Goal: Task Accomplishment & Management: Use online tool/utility

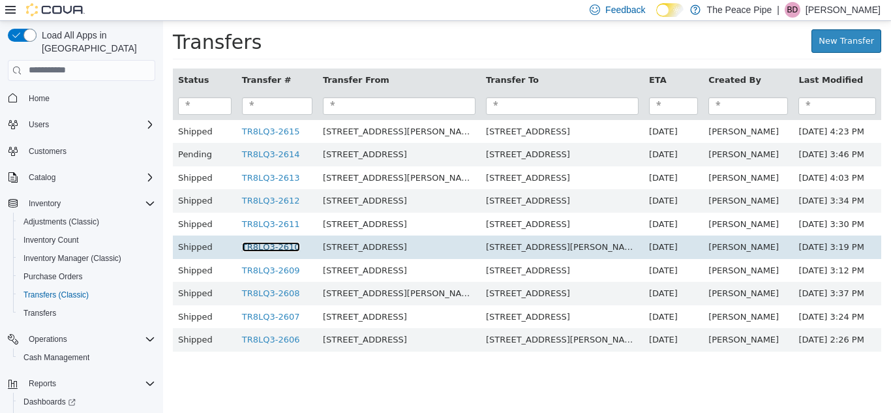
drag, startPoint x: 163, startPoint y: 20, endPoint x: 288, endPoint y: 247, distance: 258.3
click at [288, 247] on link "TR8LQ3-2610" at bounding box center [271, 246] width 58 height 10
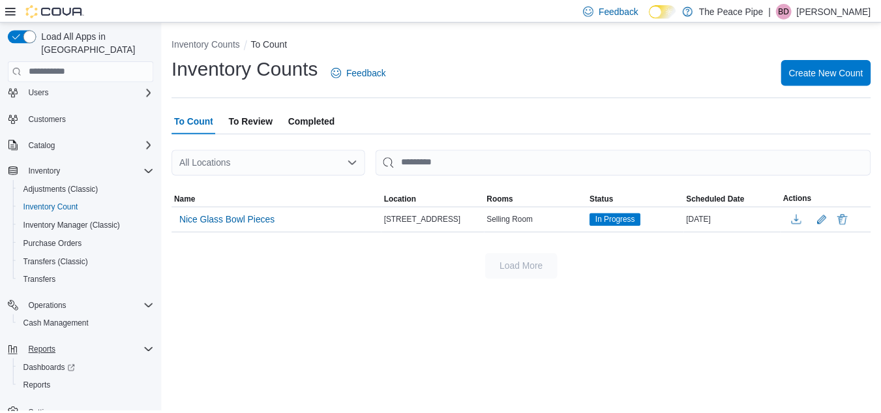
scroll to position [40, 0]
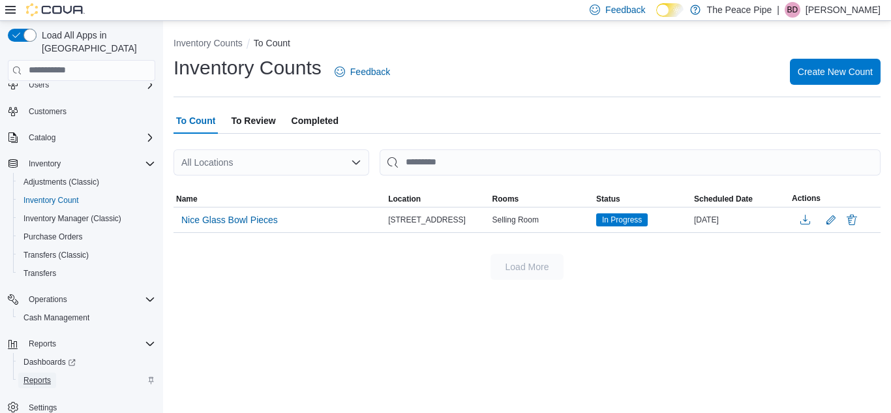
click at [31, 375] on span "Reports" at bounding box center [36, 380] width 27 height 10
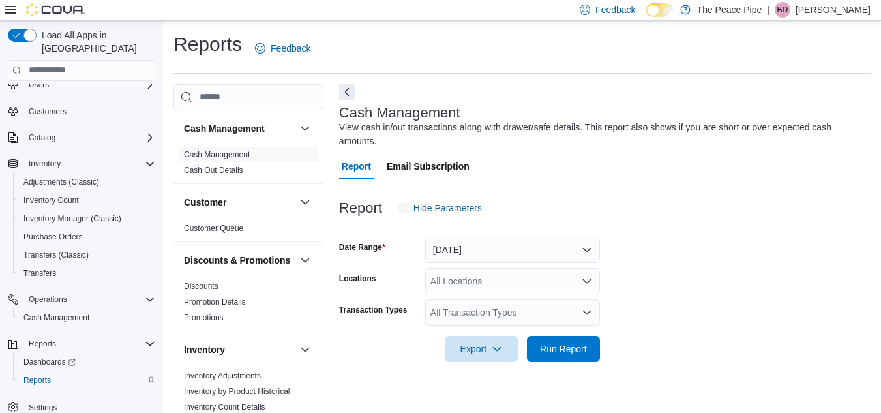
scroll to position [17, 0]
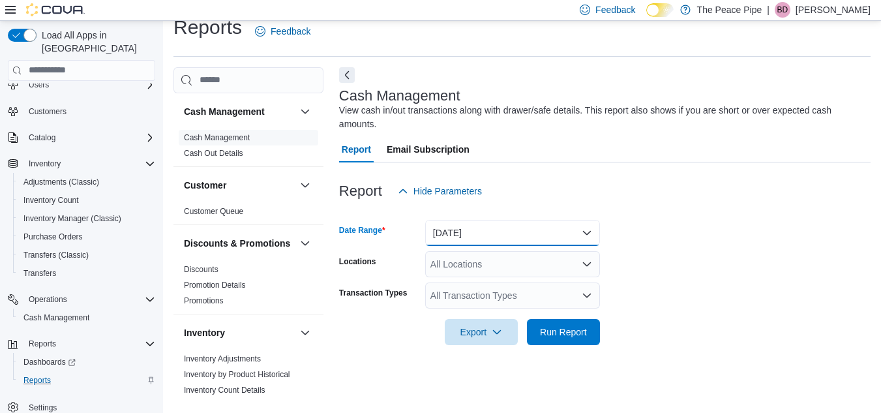
click at [575, 222] on button "Today" at bounding box center [512, 233] width 175 height 26
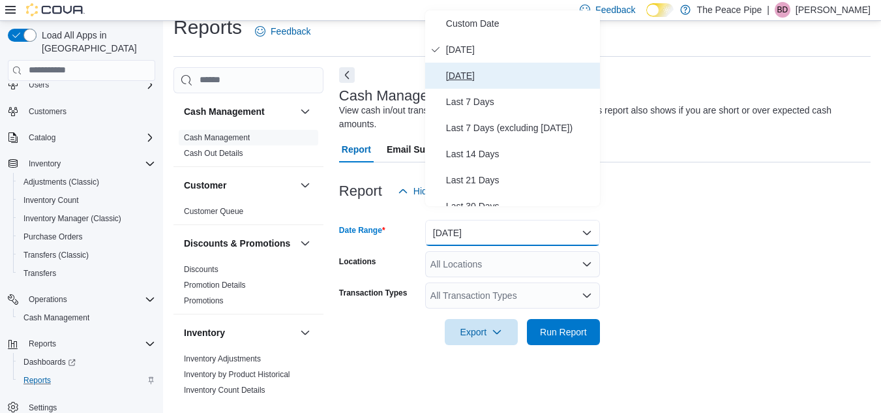
click at [484, 75] on span "Yesterday" at bounding box center [520, 76] width 149 height 16
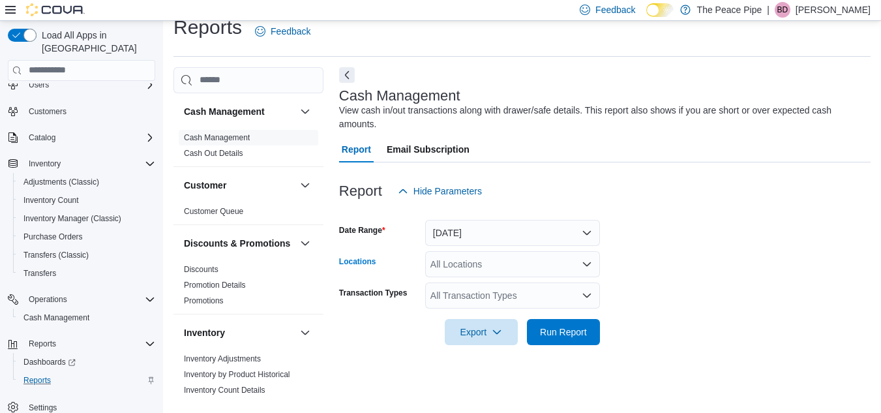
click at [541, 256] on div "All Locations" at bounding box center [512, 264] width 175 height 26
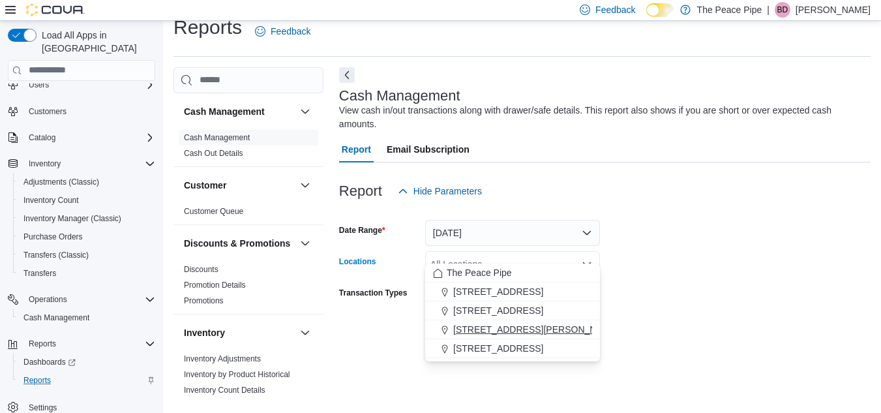
click at [509, 325] on span "408 George St. N" at bounding box center [536, 329] width 166 height 13
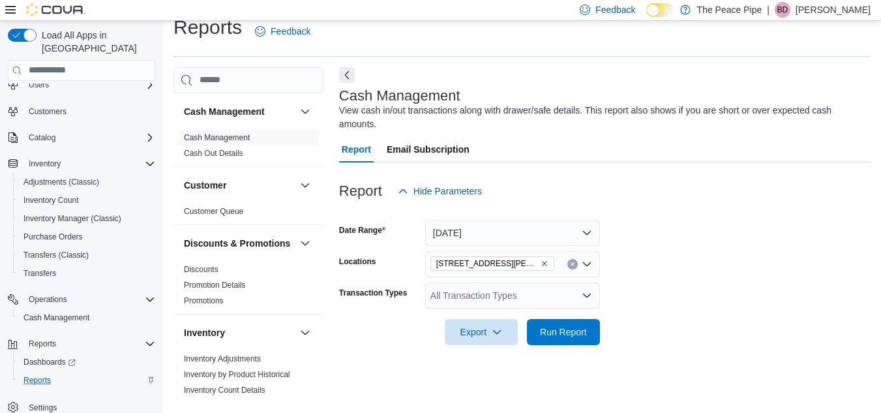
click at [758, 274] on form "Date Range Yesterday Locations 408 George St. N Transaction Types All Transacti…" at bounding box center [605, 274] width 532 height 141
click at [567, 325] on span "Run Report" at bounding box center [563, 331] width 47 height 13
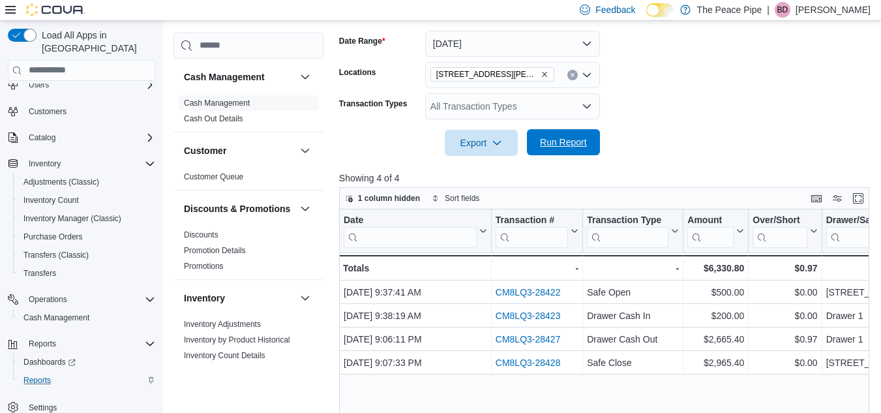
scroll to position [210, 0]
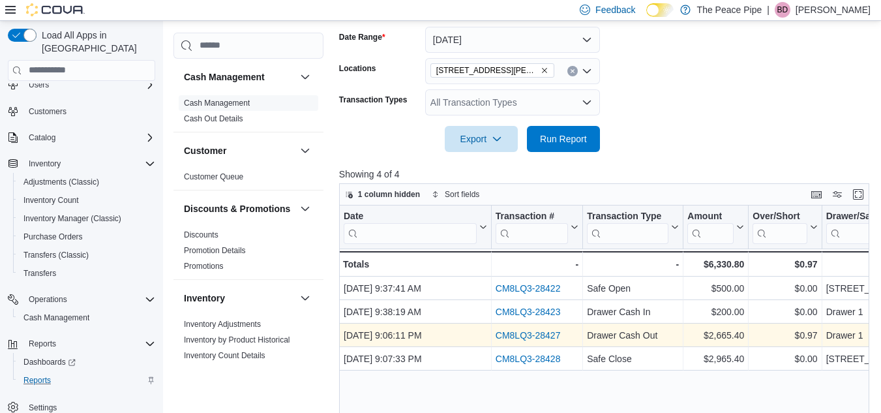
click at [528, 330] on link "CM8LQ3-28427" at bounding box center [528, 335] width 65 height 10
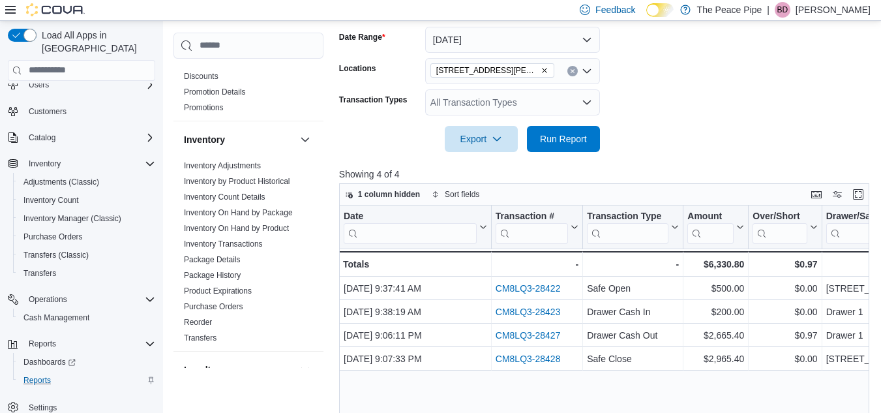
scroll to position [170, 0]
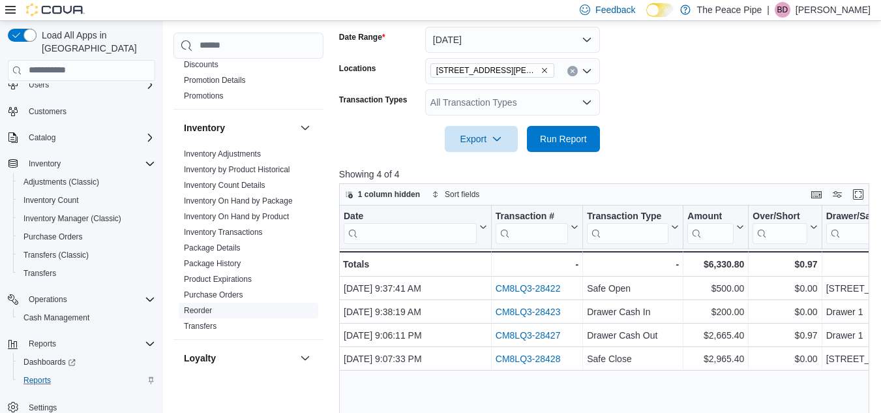
click at [194, 315] on link "Reorder" at bounding box center [198, 310] width 28 height 9
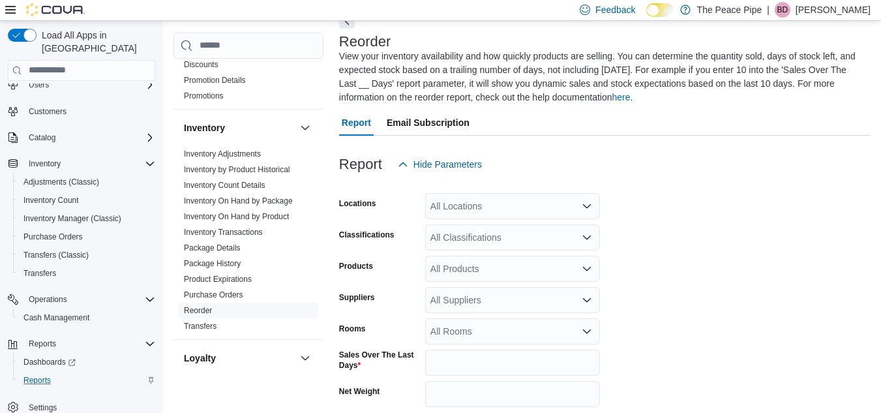
scroll to position [560, 0]
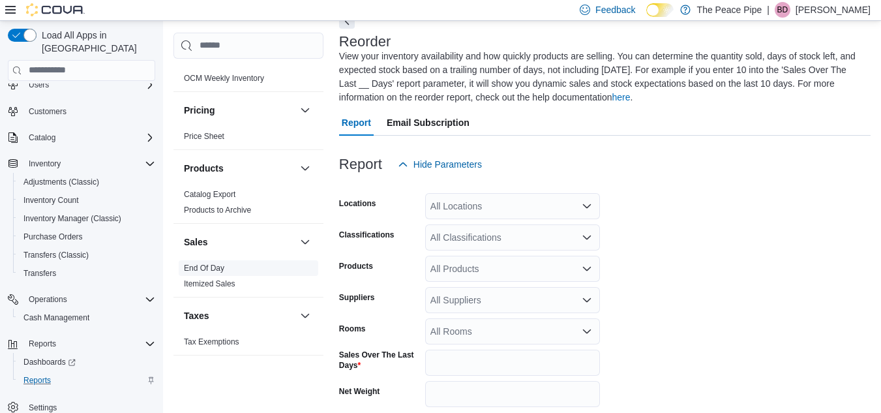
click at [219, 266] on link "End Of Day" at bounding box center [204, 267] width 40 height 9
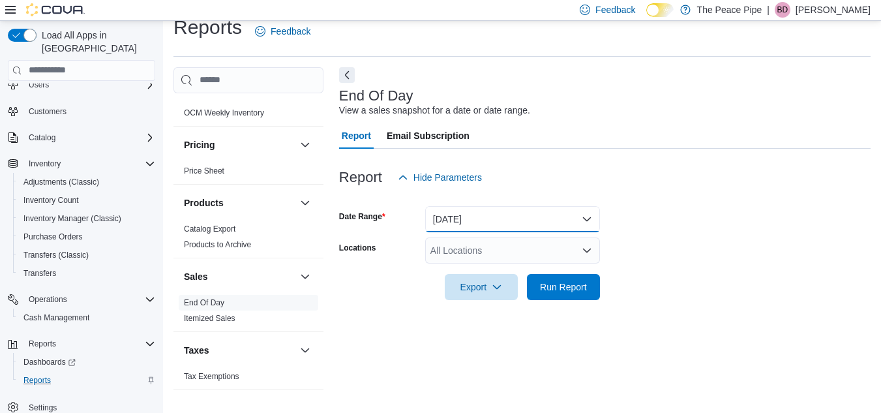
click at [544, 227] on button "Today" at bounding box center [512, 219] width 175 height 26
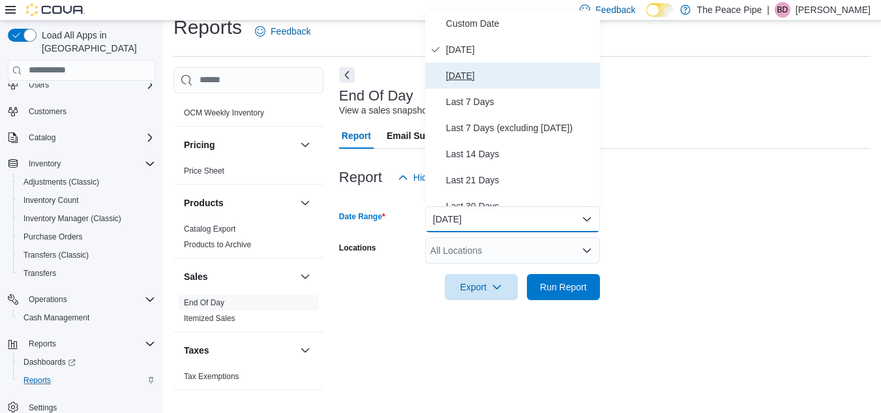
click at [486, 77] on span "Yesterday" at bounding box center [520, 76] width 149 height 16
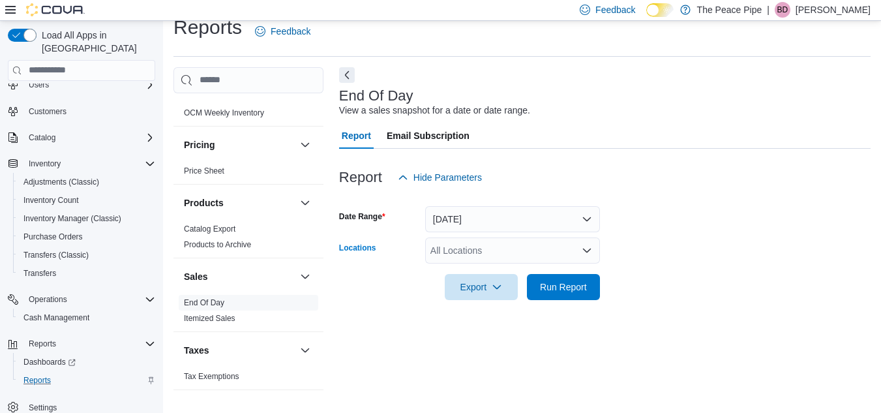
click at [485, 254] on div "All Locations" at bounding box center [512, 250] width 175 height 26
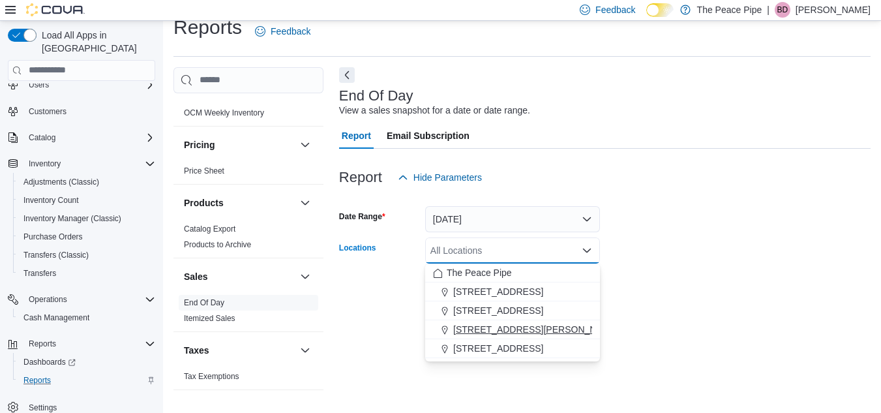
click at [490, 323] on span "408 George St. N" at bounding box center [536, 329] width 166 height 13
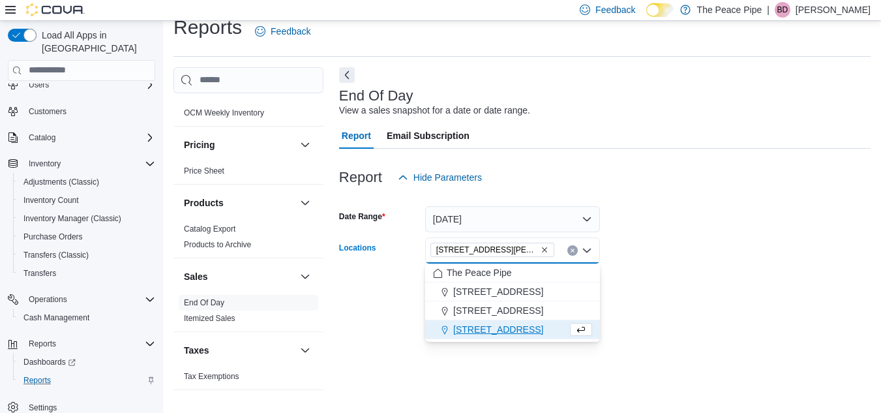
click at [755, 190] on div at bounding box center [605, 198] width 532 height 16
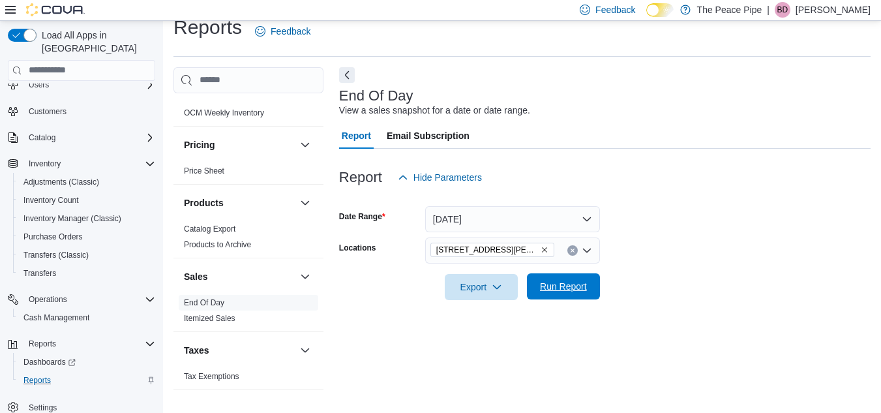
click at [569, 279] on span "Run Report" at bounding box center [563, 286] width 57 height 26
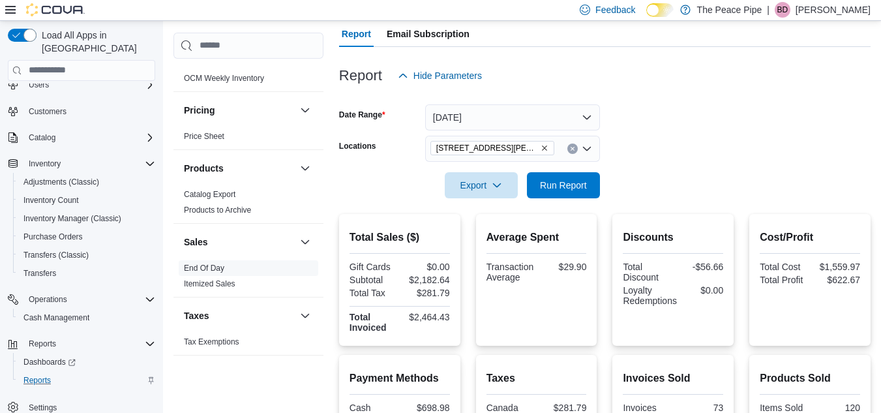
scroll to position [123, 0]
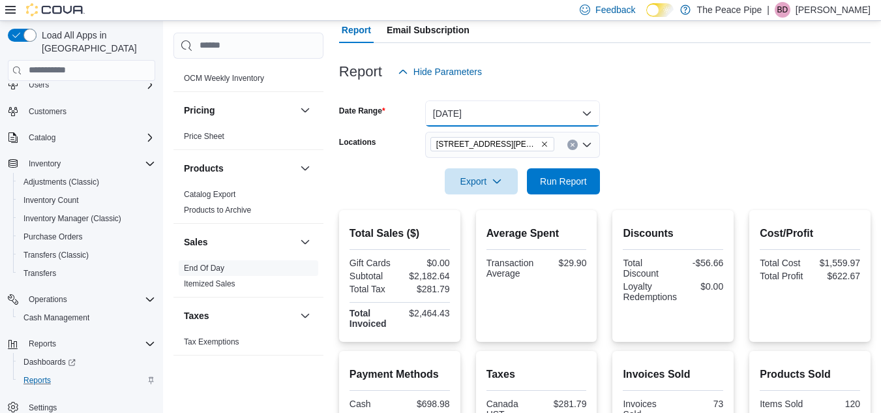
click at [511, 114] on button "Yesterday" at bounding box center [512, 113] width 175 height 26
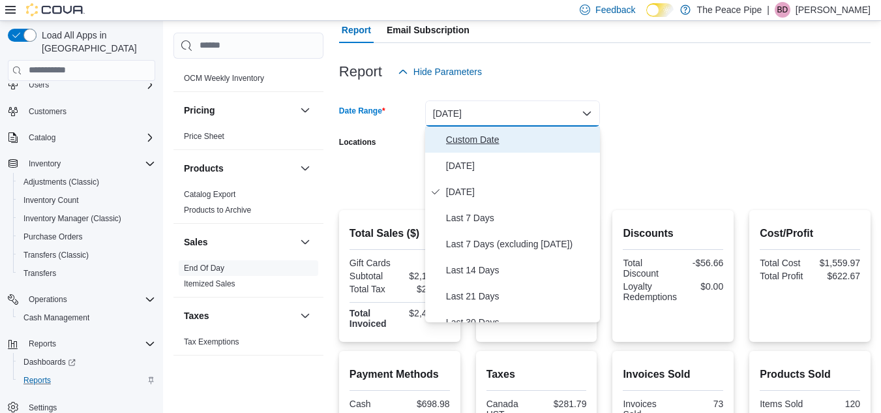
click at [513, 137] on span "Custom Date" at bounding box center [520, 140] width 149 height 16
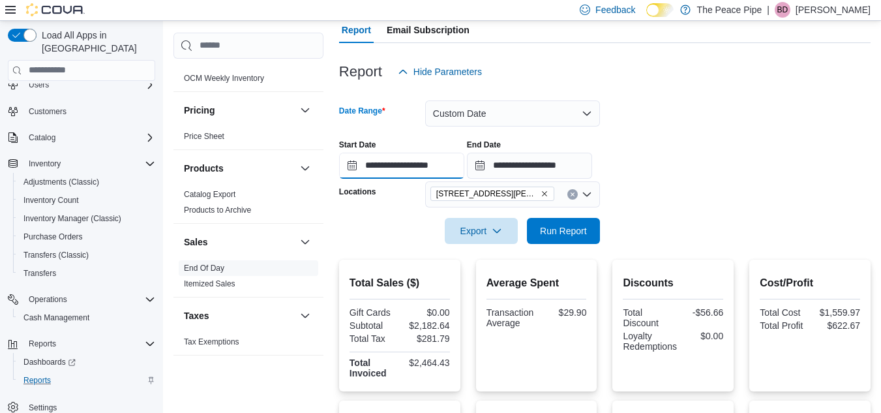
click at [419, 163] on input "**********" at bounding box center [401, 166] width 125 height 26
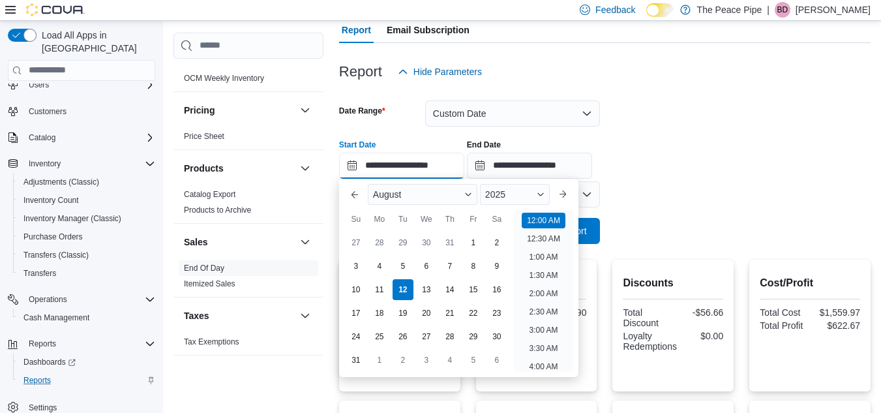
scroll to position [40, 0]
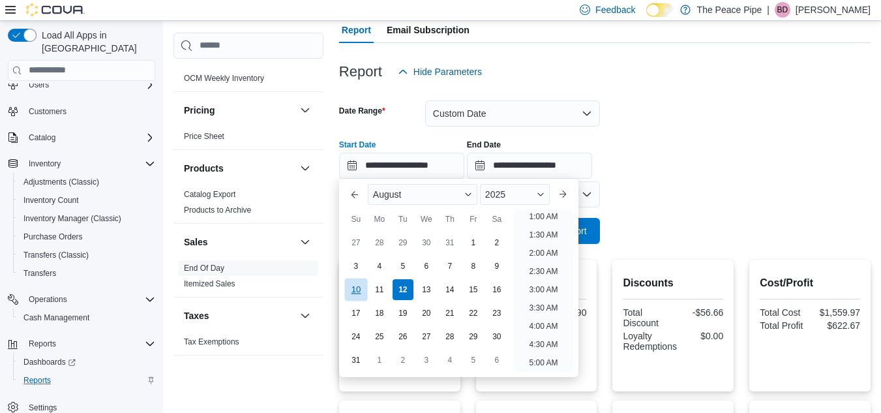
click at [362, 288] on div "10" at bounding box center [355, 289] width 23 height 23
type input "**********"
click at [740, 138] on div "**********" at bounding box center [605, 154] width 532 height 50
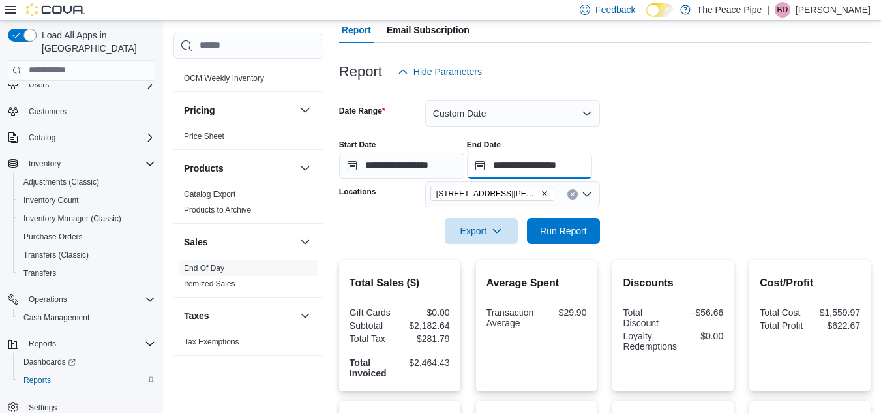
click at [552, 170] on input "**********" at bounding box center [529, 166] width 125 height 26
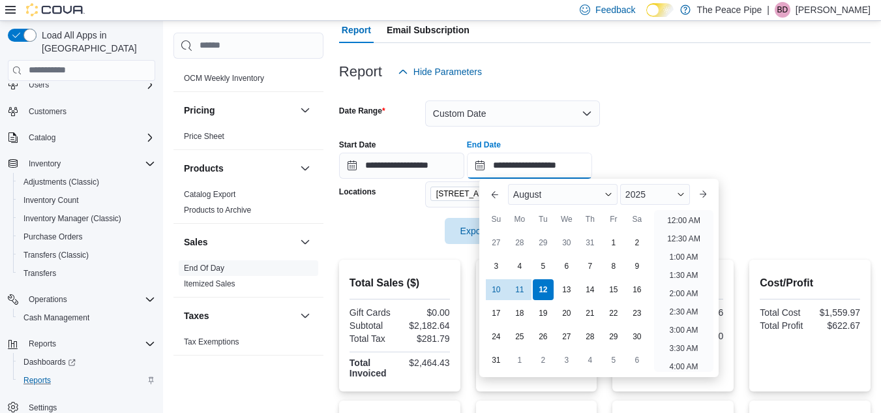
scroll to position [717, 0]
click at [498, 291] on div "10" at bounding box center [496, 289] width 23 height 23
type input "**********"
click at [729, 128] on div at bounding box center [605, 128] width 532 height 3
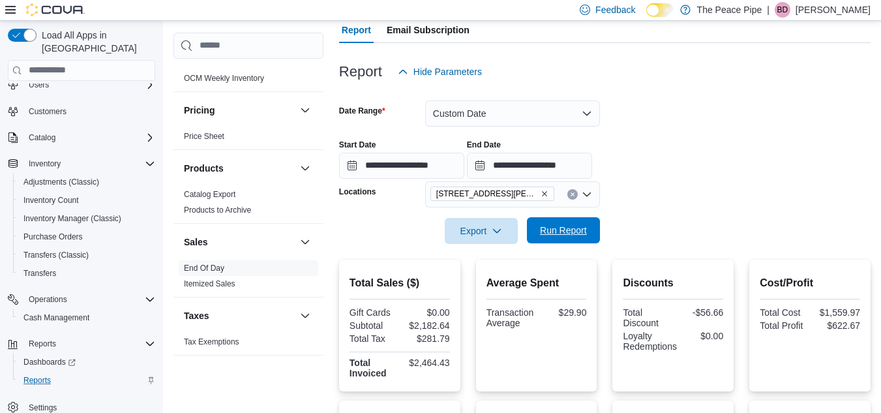
click at [576, 232] on span "Run Report" at bounding box center [563, 230] width 47 height 13
